Goal: Information Seeking & Learning: Compare options

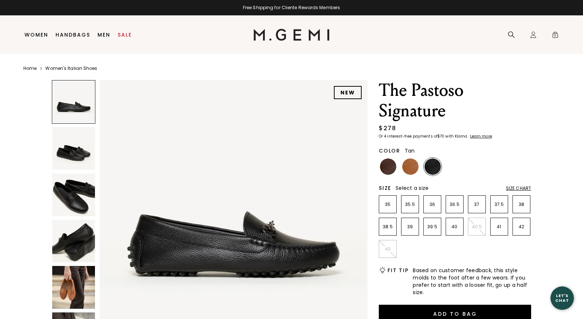
click at [414, 165] on img at bounding box center [410, 166] width 16 height 16
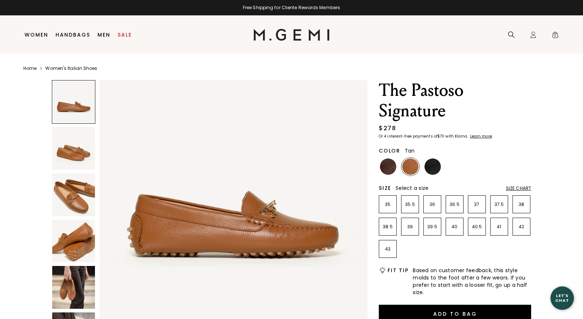
scroll to position [22, 0]
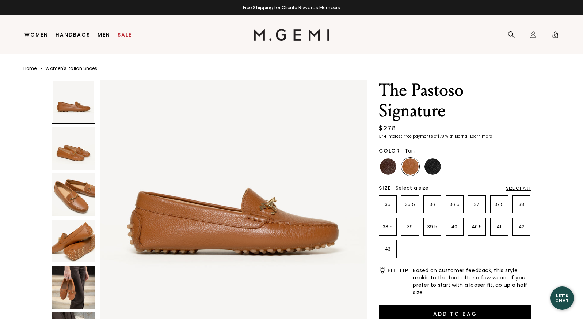
click at [74, 198] on img at bounding box center [73, 194] width 43 height 43
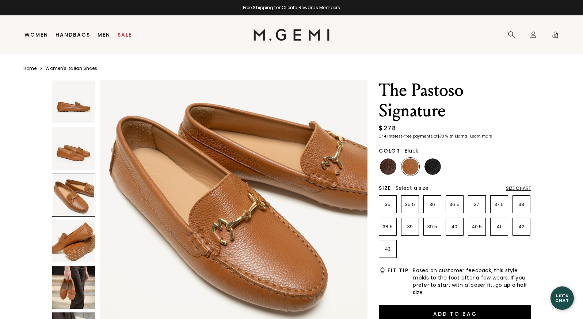
scroll to position [565, 0]
click at [432, 165] on img at bounding box center [433, 166] width 16 height 16
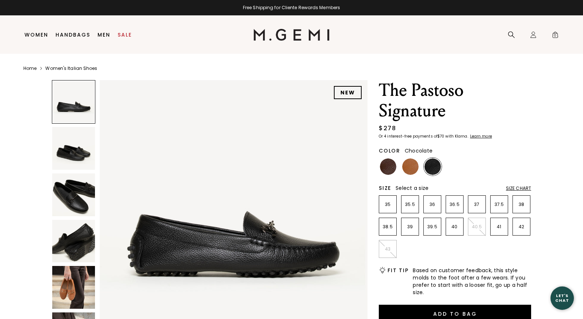
click at [385, 170] on img at bounding box center [388, 166] width 16 height 16
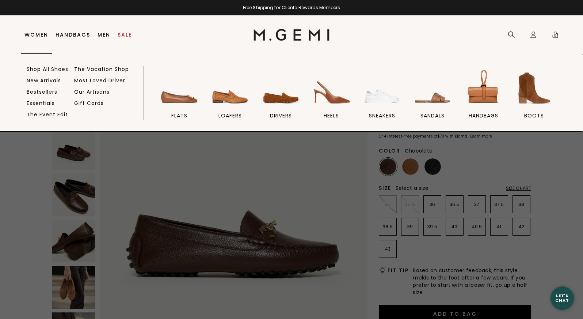
click at [45, 33] on link "Women" at bounding box center [36, 35] width 24 height 6
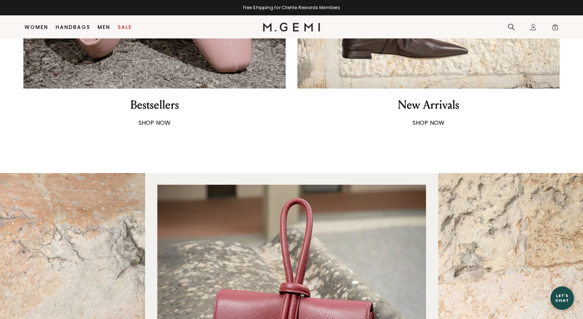
scroll to position [618, 0]
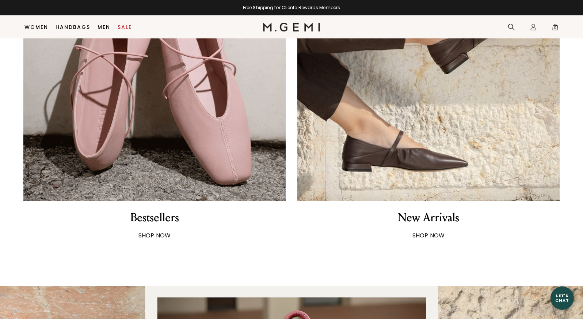
click at [427, 153] on img at bounding box center [428, 70] width 262 height 262
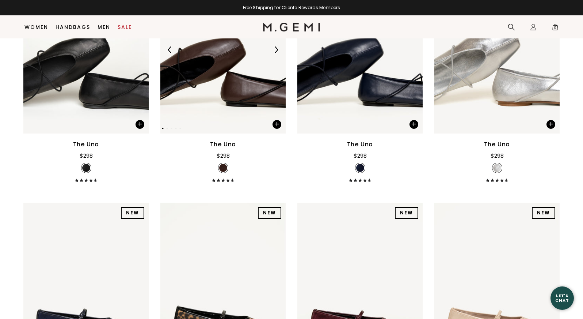
scroll to position [2443, 0]
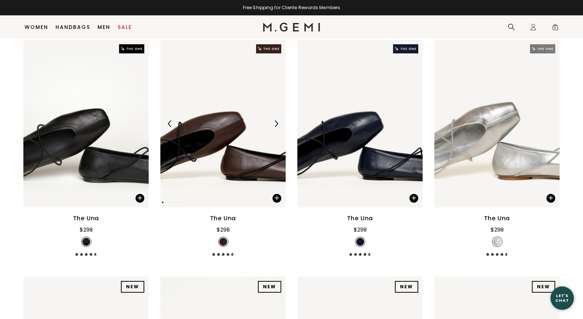
click at [275, 127] on img at bounding box center [276, 123] width 7 height 7
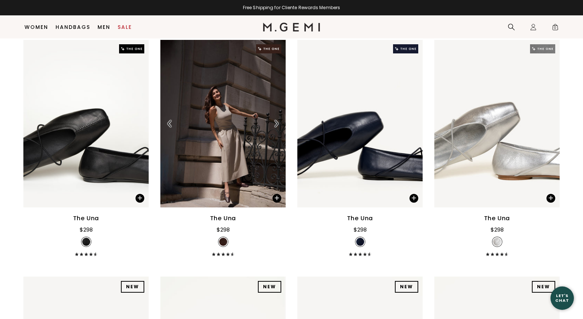
click at [275, 127] on img at bounding box center [276, 123] width 7 height 7
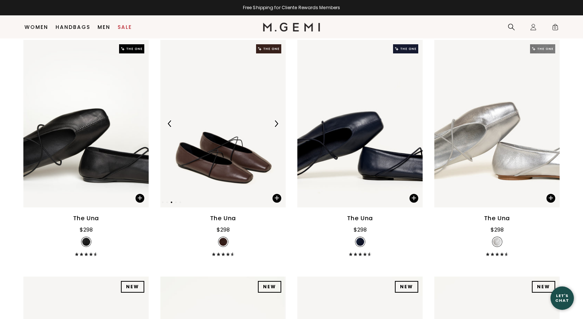
click at [275, 127] on img at bounding box center [276, 123] width 7 height 7
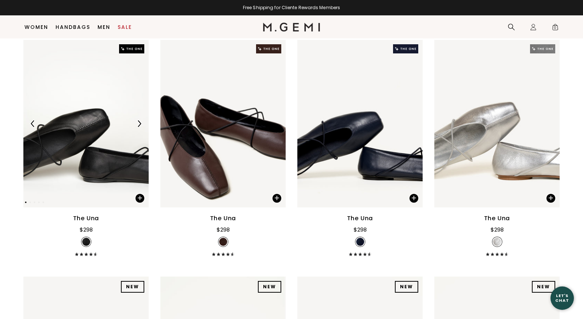
click at [144, 129] on div at bounding box center [139, 124] width 12 height 12
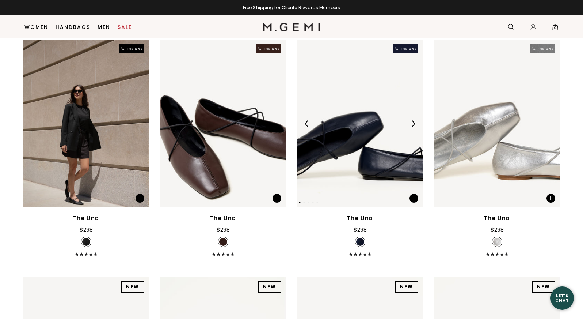
click at [413, 127] on img at bounding box center [413, 123] width 7 height 7
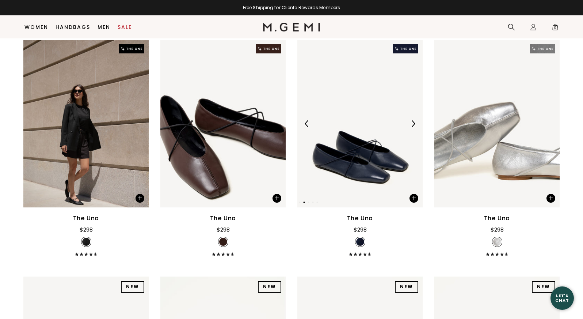
click at [413, 127] on img at bounding box center [413, 123] width 7 height 7
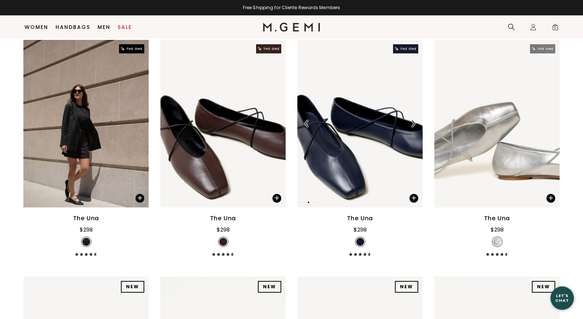
click at [413, 127] on img at bounding box center [413, 123] width 7 height 7
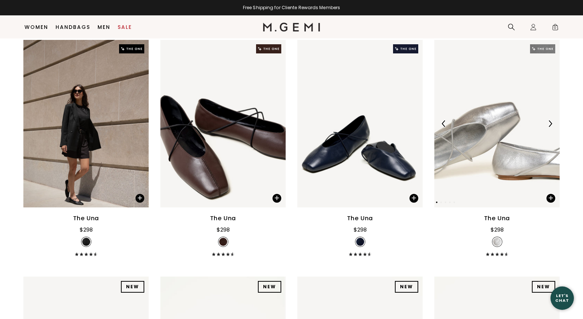
click at [547, 129] on div at bounding box center [551, 124] width 12 height 12
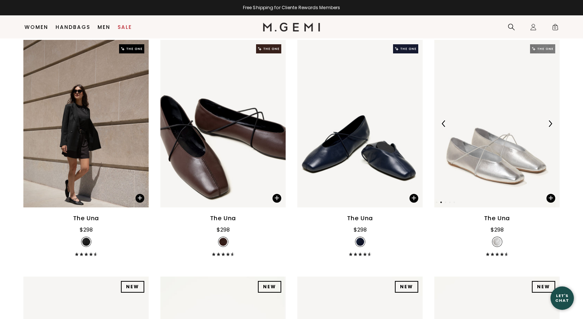
click at [547, 129] on div at bounding box center [551, 124] width 12 height 12
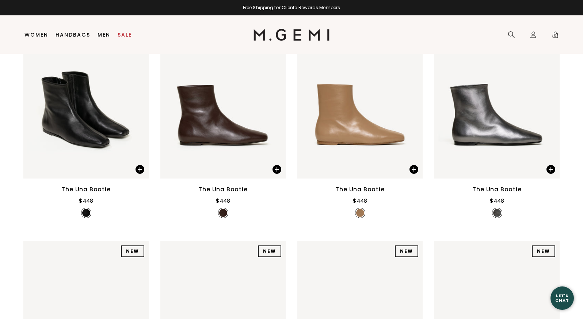
scroll to position [0, 0]
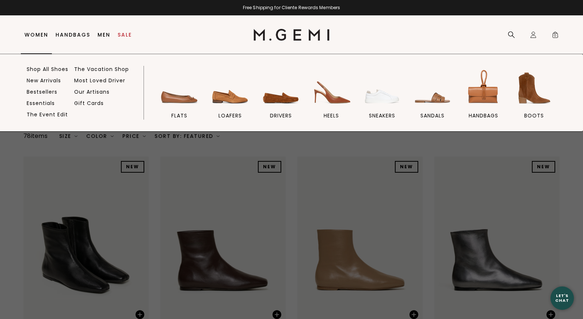
click at [36, 35] on link "Women" at bounding box center [36, 35] width 24 height 6
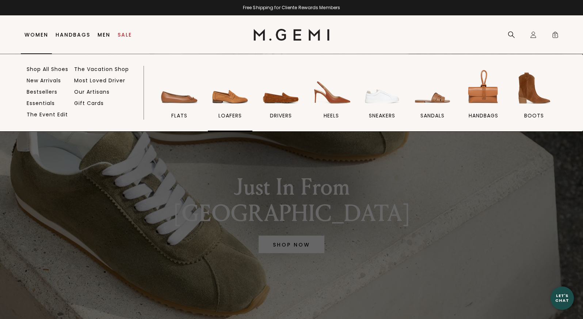
click at [228, 93] on img at bounding box center [230, 88] width 41 height 41
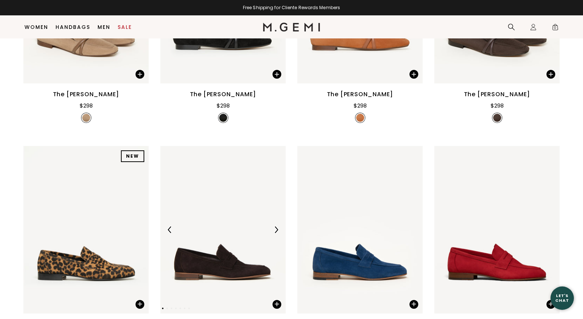
scroll to position [306, 0]
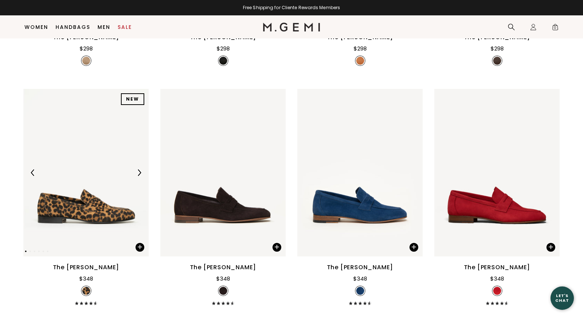
click at [140, 169] on img at bounding box center [139, 172] width 7 height 7
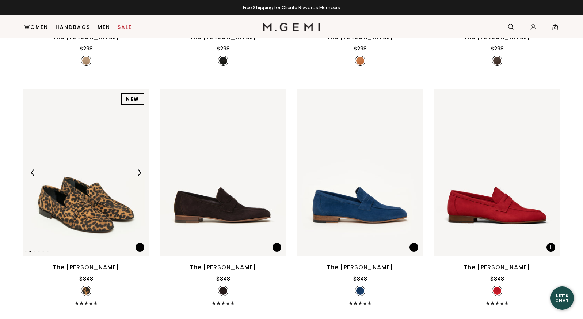
click at [140, 169] on img at bounding box center [139, 172] width 7 height 7
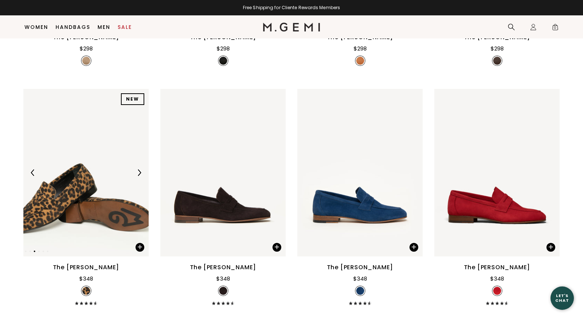
click at [140, 169] on img at bounding box center [139, 172] width 7 height 7
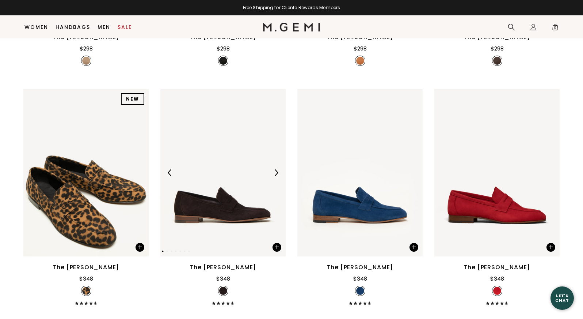
click at [277, 169] on img at bounding box center [276, 172] width 7 height 7
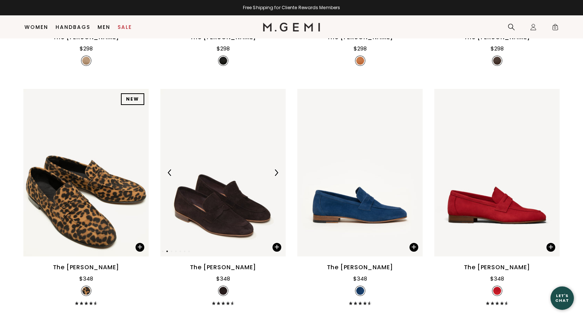
click at [277, 169] on img at bounding box center [276, 172] width 7 height 7
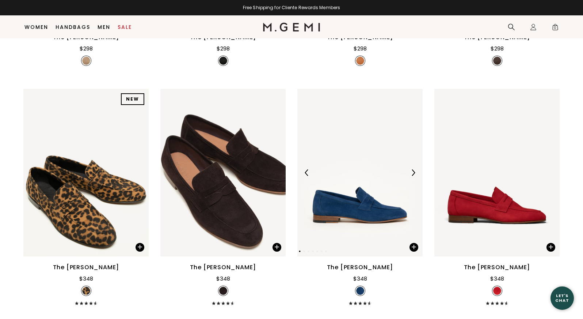
click at [414, 167] on div at bounding box center [413, 173] width 12 height 12
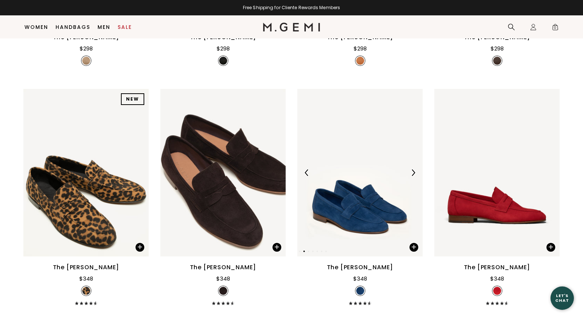
click at [414, 167] on div at bounding box center [413, 173] width 12 height 12
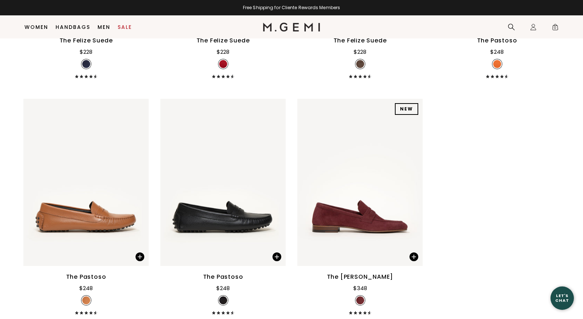
scroll to position [1540, 0]
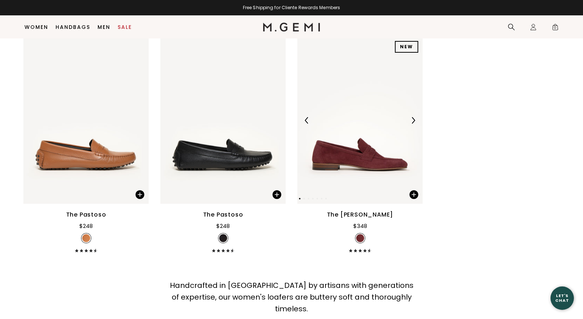
click at [416, 117] on img at bounding box center [413, 120] width 7 height 7
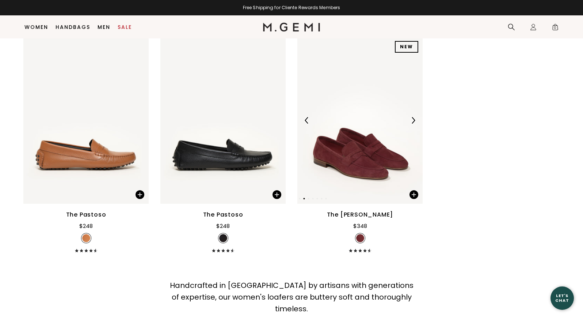
click at [416, 117] on img at bounding box center [413, 120] width 7 height 7
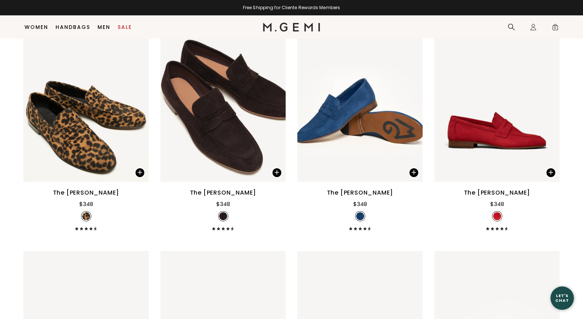
scroll to position [364, 0]
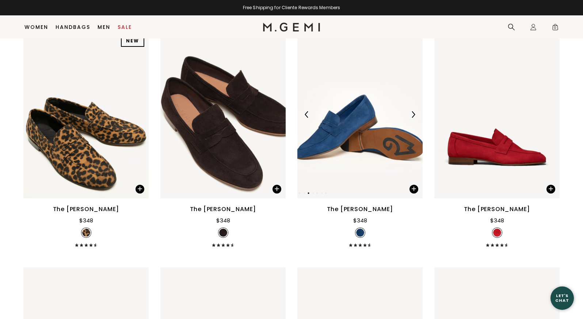
click at [377, 112] on img at bounding box center [359, 114] width 125 height 167
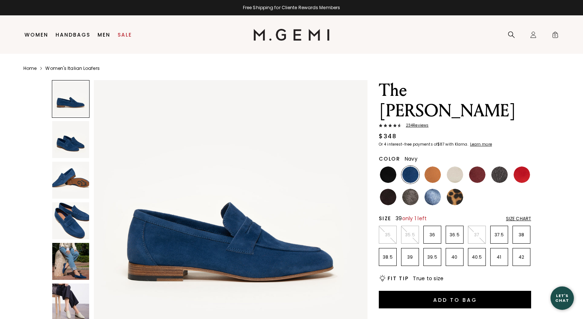
click at [415, 254] on p "39" at bounding box center [410, 257] width 17 height 6
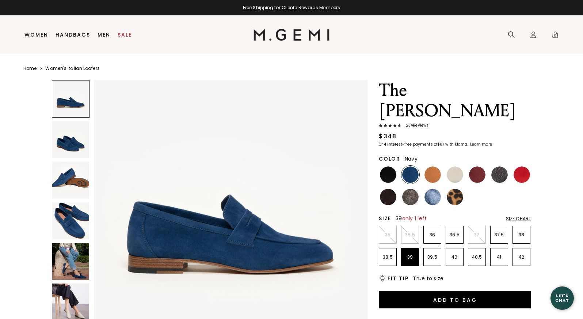
scroll to position [10, 0]
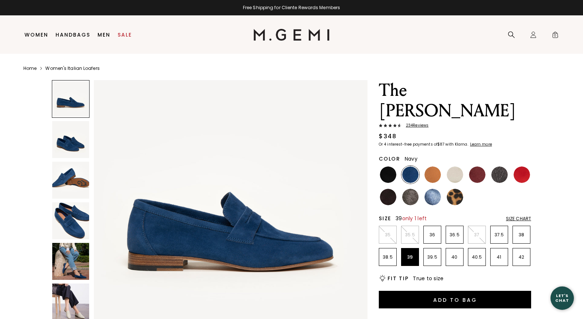
click at [66, 268] on img at bounding box center [70, 261] width 37 height 37
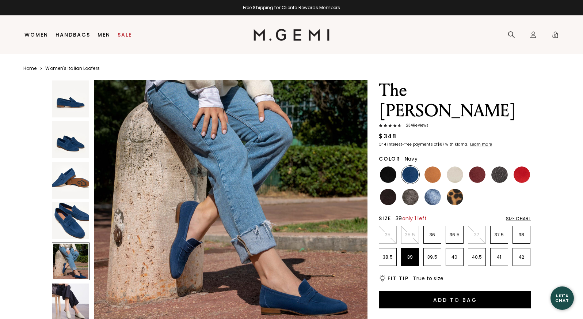
scroll to position [1153, 0]
click at [84, 251] on div at bounding box center [71, 261] width 38 height 38
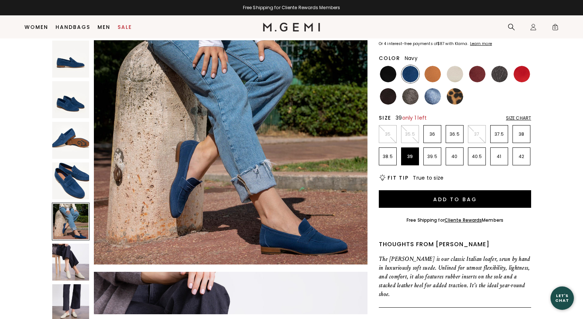
scroll to position [1214, 0]
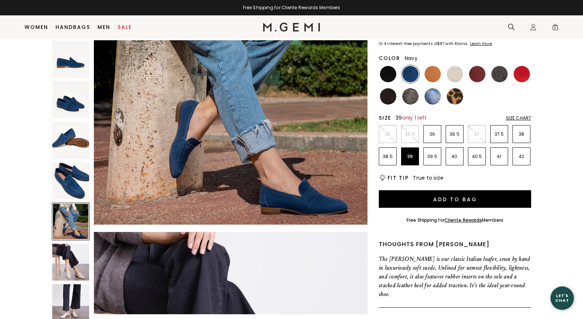
click at [80, 272] on img at bounding box center [70, 261] width 37 height 37
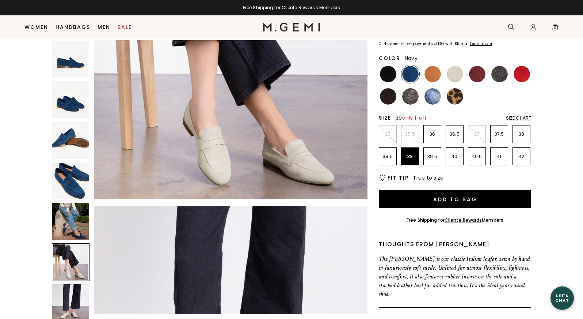
click at [86, 302] on img at bounding box center [70, 302] width 37 height 37
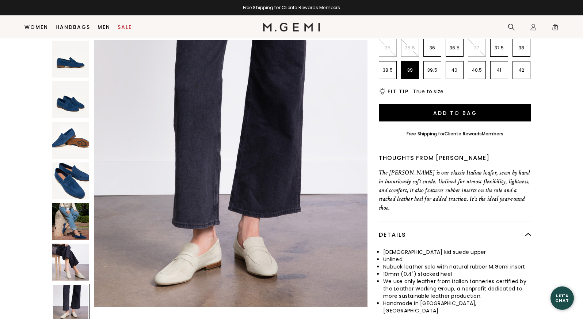
scroll to position [166, 0]
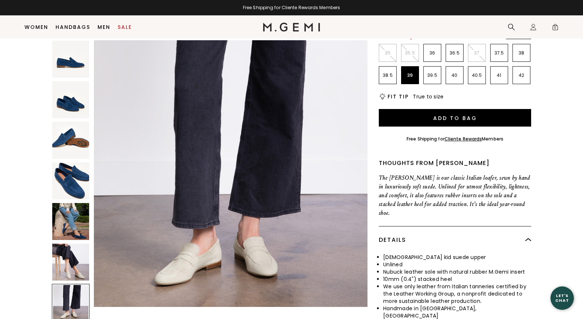
click at [74, 222] on img at bounding box center [70, 221] width 37 height 37
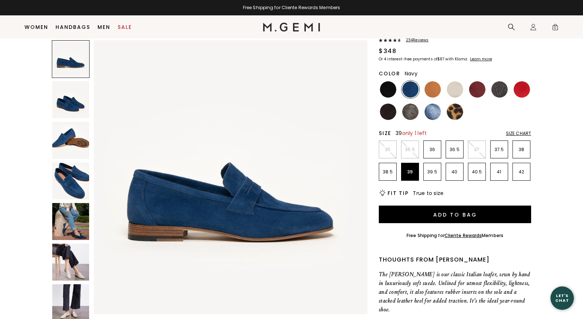
scroll to position [0, 0]
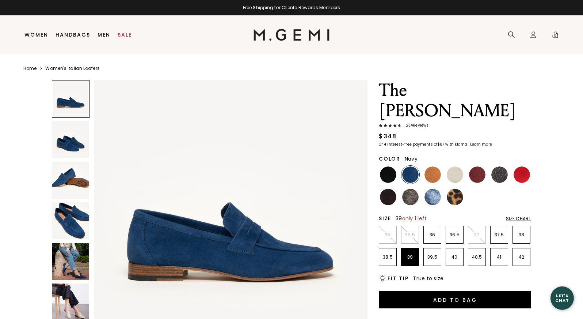
click at [418, 123] on span "234 Review s" at bounding box center [415, 125] width 27 height 4
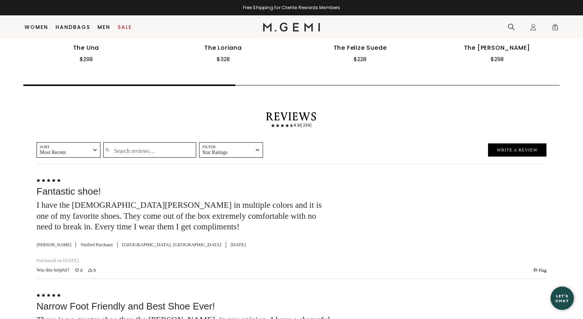
scroll to position [1408, 0]
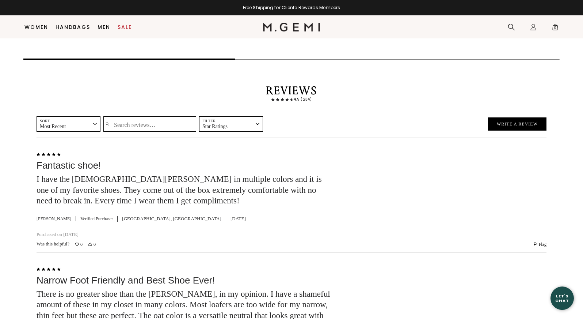
click at [263, 132] on button "Filter Star Ratings" at bounding box center [231, 123] width 64 height 15
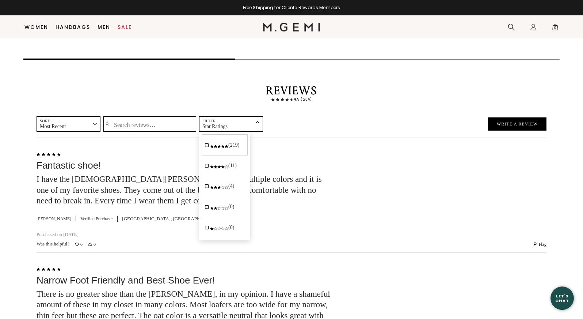
click at [304, 110] on div "Reviews 4.9 | (234)" at bounding box center [292, 98] width 510 height 24
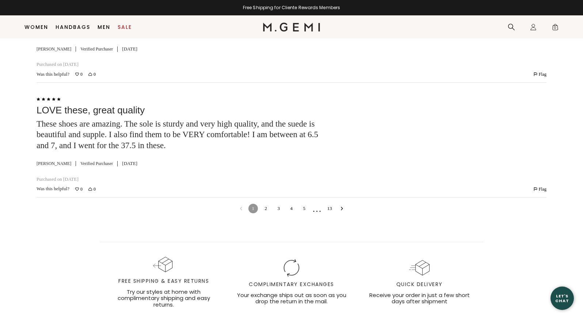
scroll to position [2578, 0]
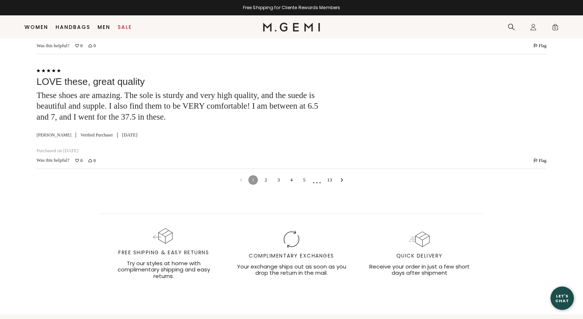
click at [267, 185] on link "2" at bounding box center [266, 180] width 10 height 10
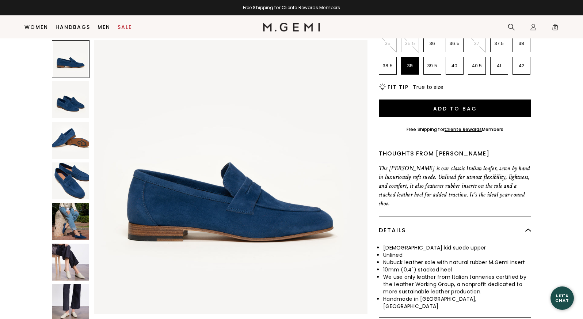
scroll to position [0, 0]
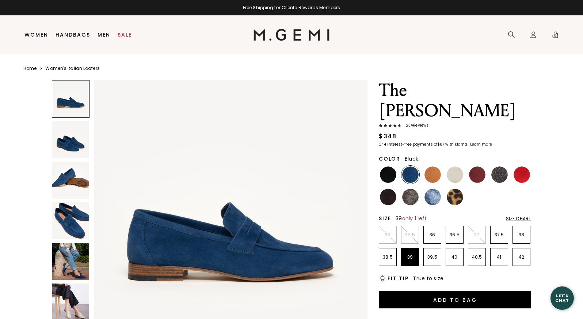
click at [391, 166] on img at bounding box center [388, 174] width 16 height 16
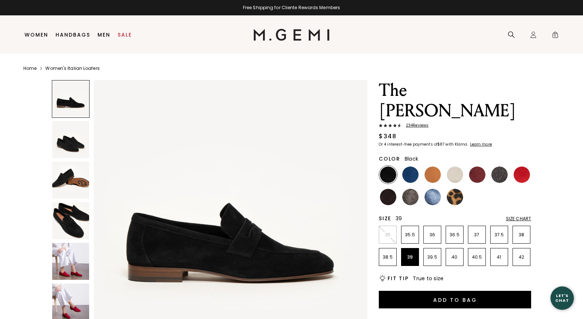
click at [66, 255] on img at bounding box center [70, 261] width 37 height 37
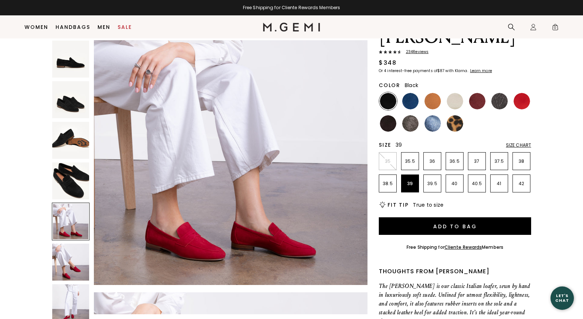
scroll to position [61, 0]
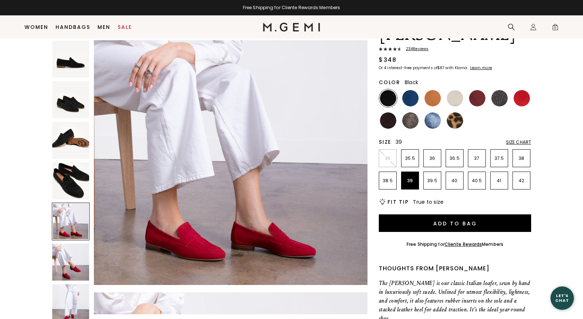
click at [68, 262] on img at bounding box center [70, 261] width 37 height 37
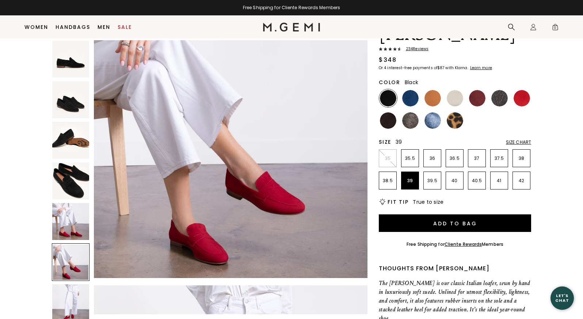
scroll to position [1442, 0]
click at [65, 264] on div at bounding box center [71, 262] width 38 height 38
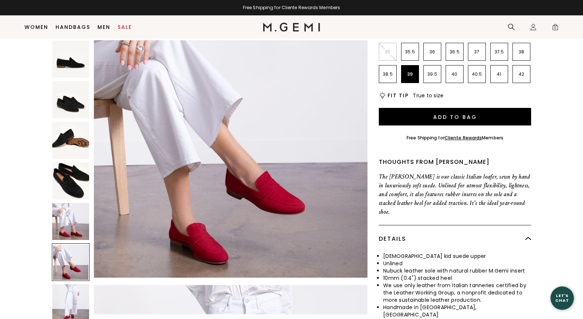
click at [71, 302] on img at bounding box center [70, 302] width 37 height 37
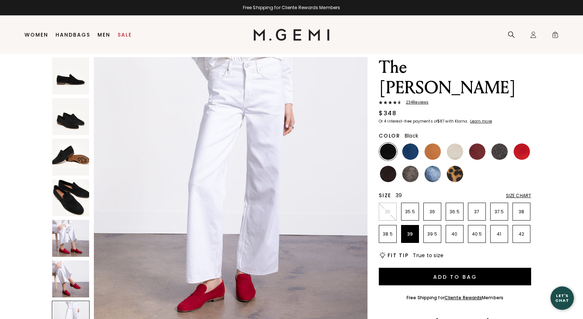
scroll to position [0, 0]
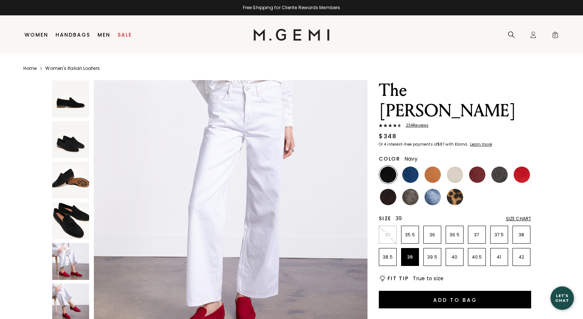
click at [412, 166] on img at bounding box center [410, 174] width 16 height 16
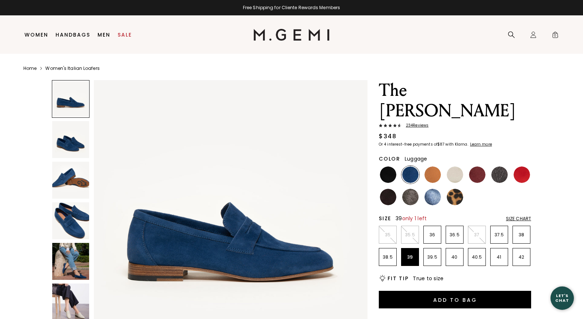
click at [431, 166] on img at bounding box center [433, 174] width 16 height 16
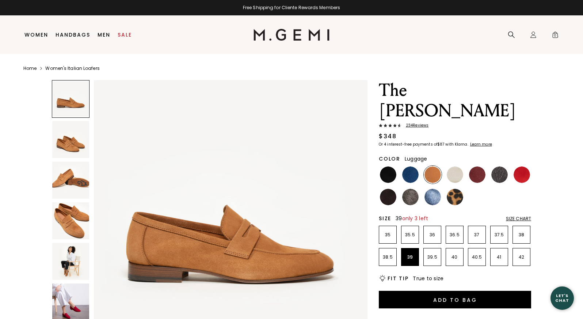
click at [72, 264] on img at bounding box center [70, 261] width 37 height 37
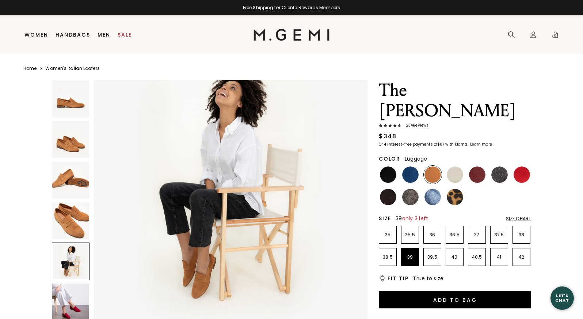
scroll to position [1151, 0]
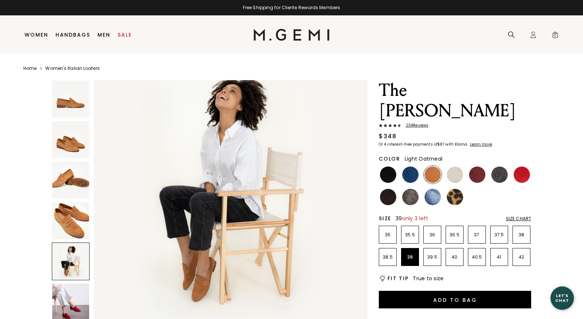
click at [452, 166] on img at bounding box center [455, 174] width 16 height 16
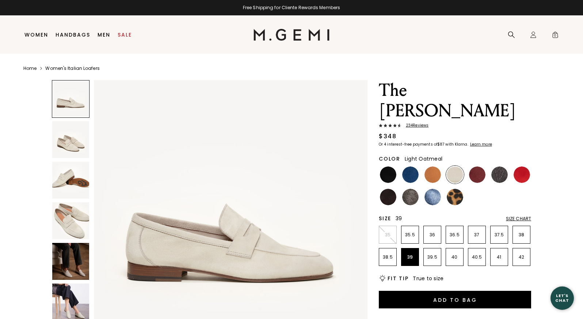
click at [80, 264] on img at bounding box center [70, 261] width 37 height 37
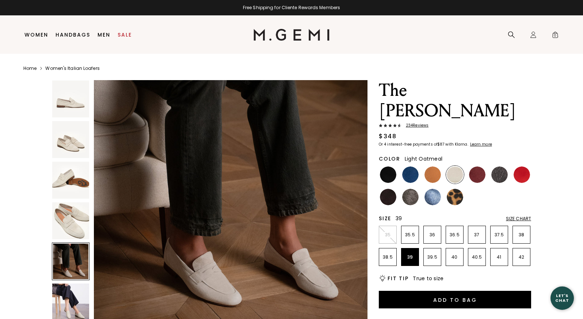
click at [82, 299] on img at bounding box center [70, 301] width 37 height 37
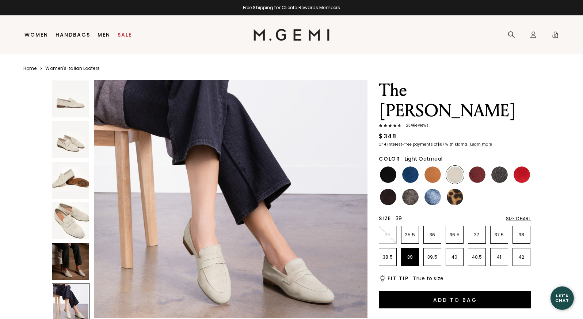
scroll to position [1442, 0]
click at [476, 166] on img at bounding box center [477, 174] width 16 height 16
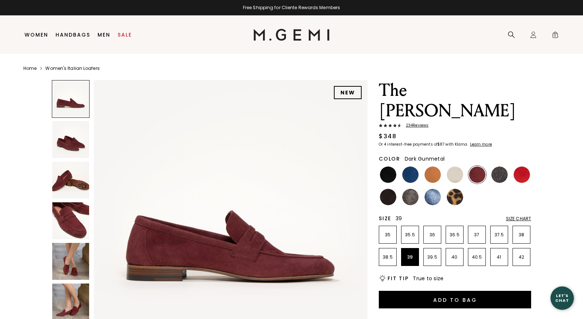
click at [502, 166] on img at bounding box center [500, 174] width 16 height 16
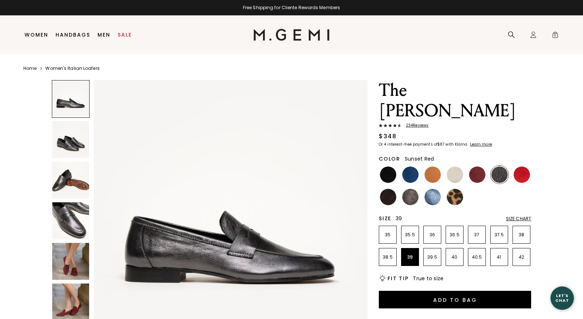
click at [523, 166] on img at bounding box center [522, 174] width 16 height 16
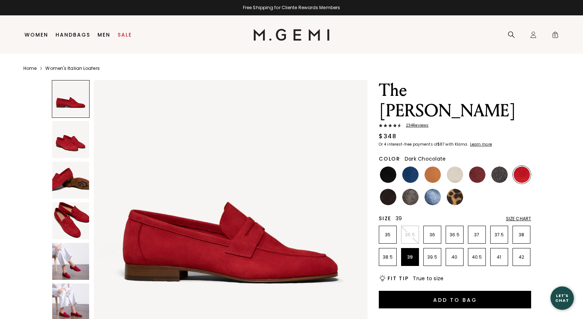
click at [391, 189] on img at bounding box center [388, 197] width 16 height 16
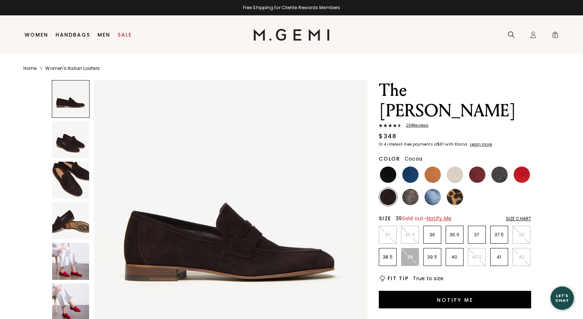
click at [408, 189] on img at bounding box center [410, 197] width 16 height 16
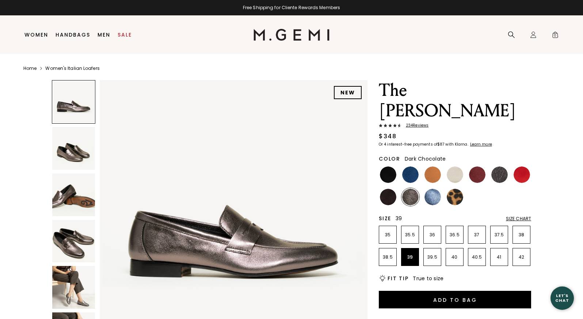
click at [392, 189] on img at bounding box center [388, 197] width 16 height 16
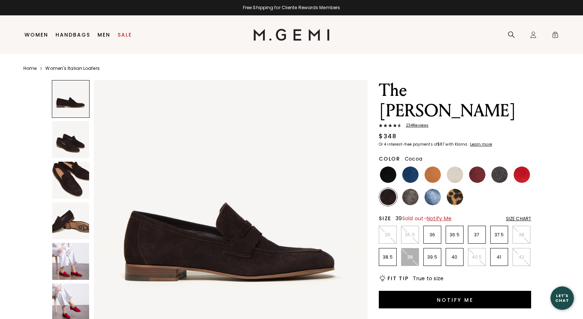
click at [409, 189] on img at bounding box center [410, 197] width 16 height 16
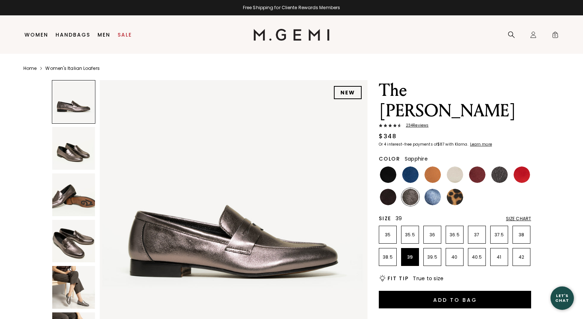
click at [429, 189] on img at bounding box center [433, 197] width 16 height 16
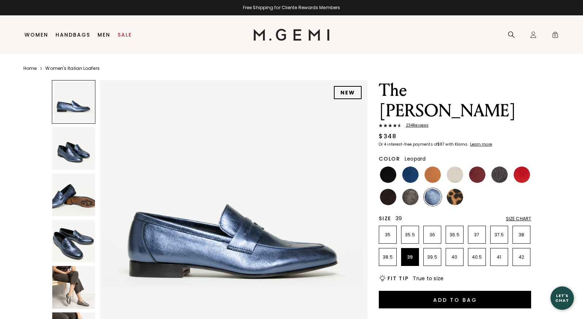
click at [455, 189] on img at bounding box center [455, 197] width 16 height 16
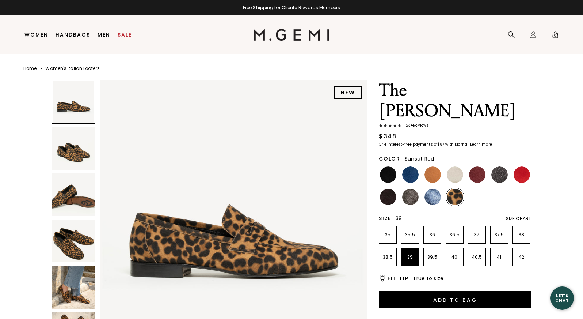
click at [522, 166] on img at bounding box center [522, 174] width 16 height 16
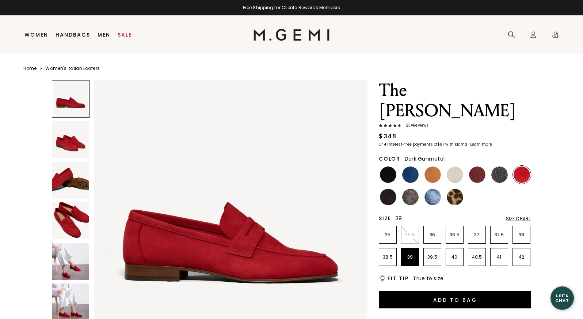
click at [503, 166] on img at bounding box center [500, 174] width 16 height 16
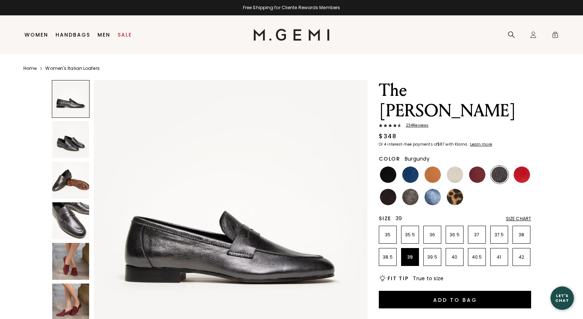
click at [478, 166] on img at bounding box center [477, 174] width 16 height 16
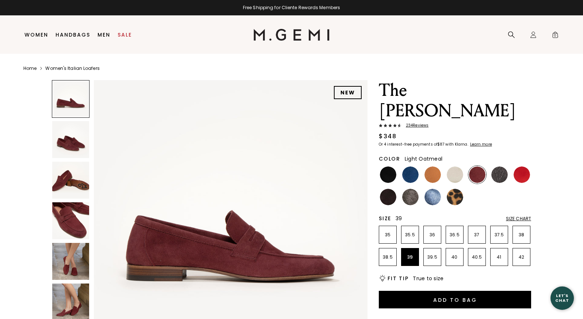
click at [459, 166] on img at bounding box center [455, 174] width 16 height 16
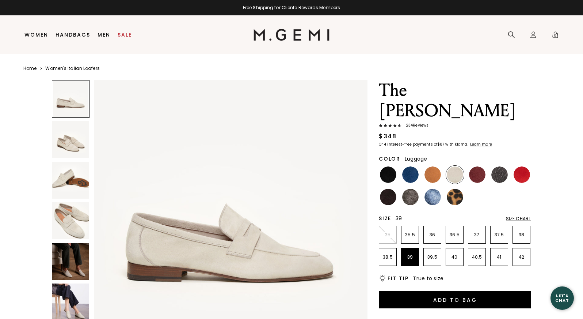
click at [429, 166] on img at bounding box center [433, 174] width 16 height 16
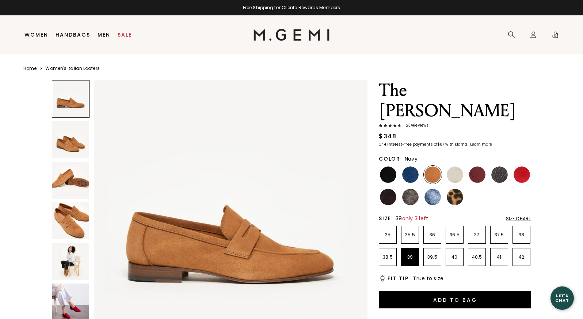
click at [414, 166] on img at bounding box center [410, 174] width 16 height 16
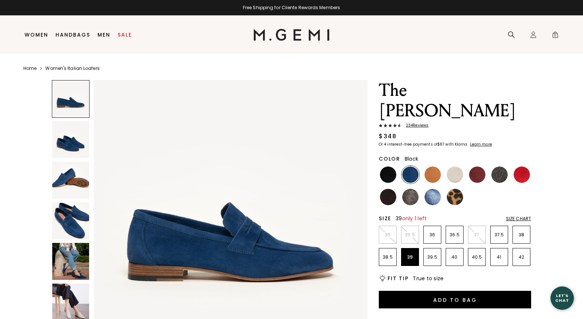
click at [386, 166] on img at bounding box center [388, 174] width 16 height 16
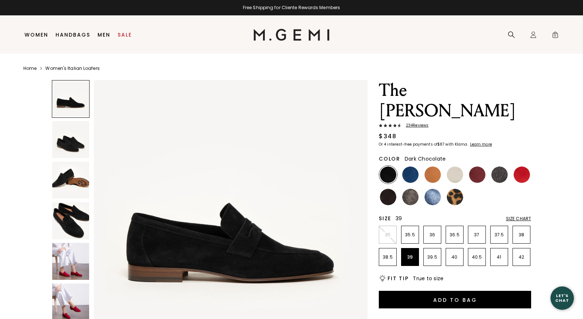
click at [388, 189] on img at bounding box center [388, 197] width 16 height 16
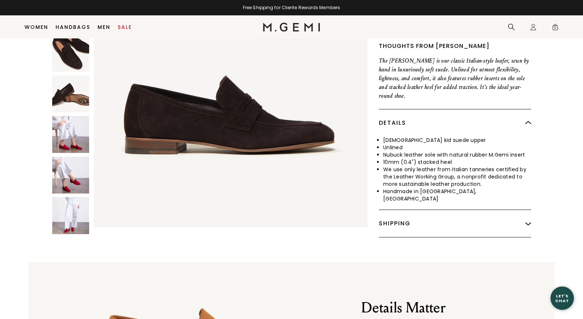
scroll to position [303, 0]
